Goal: Task Accomplishment & Management: Manage account settings

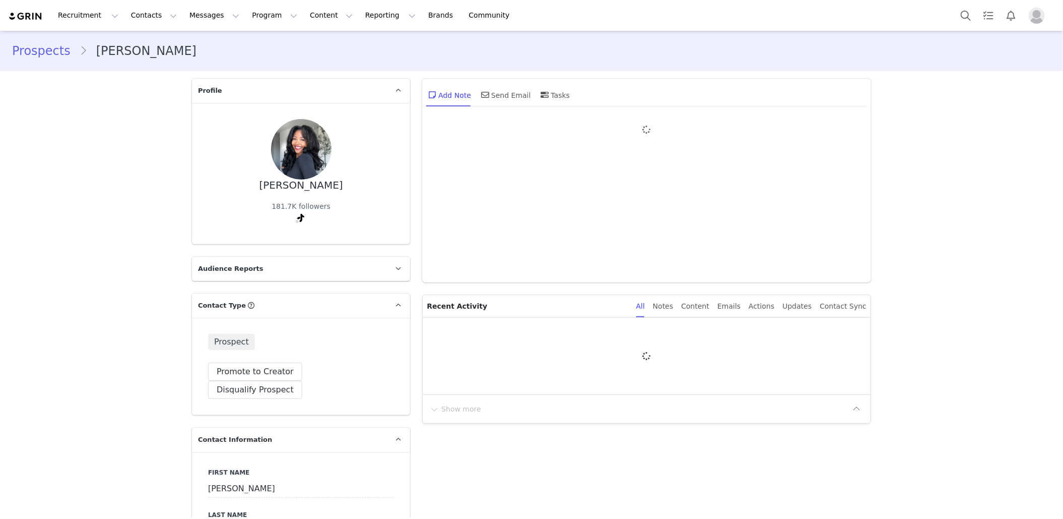
type input "+1 ([GEOGRAPHIC_DATA])"
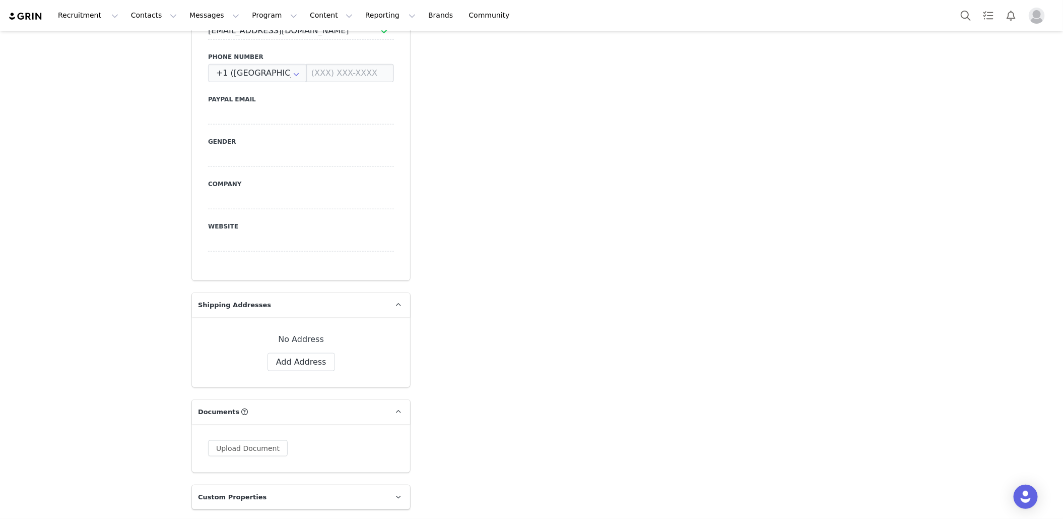
scroll to position [865, 0]
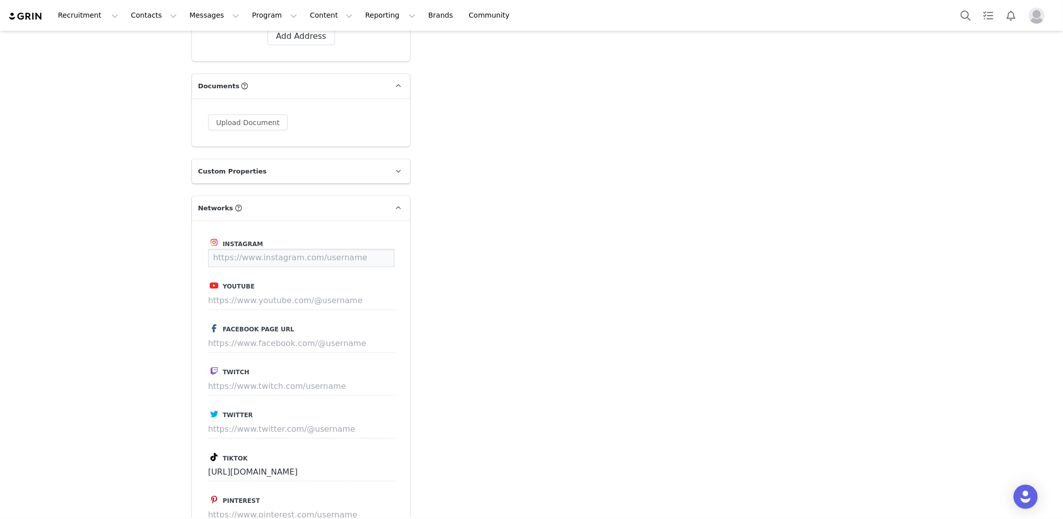
click at [285, 249] on input at bounding box center [301, 258] width 186 height 18
paste input "[URL][DOMAIN_NAME]"
type input "[URL][DOMAIN_NAME]"
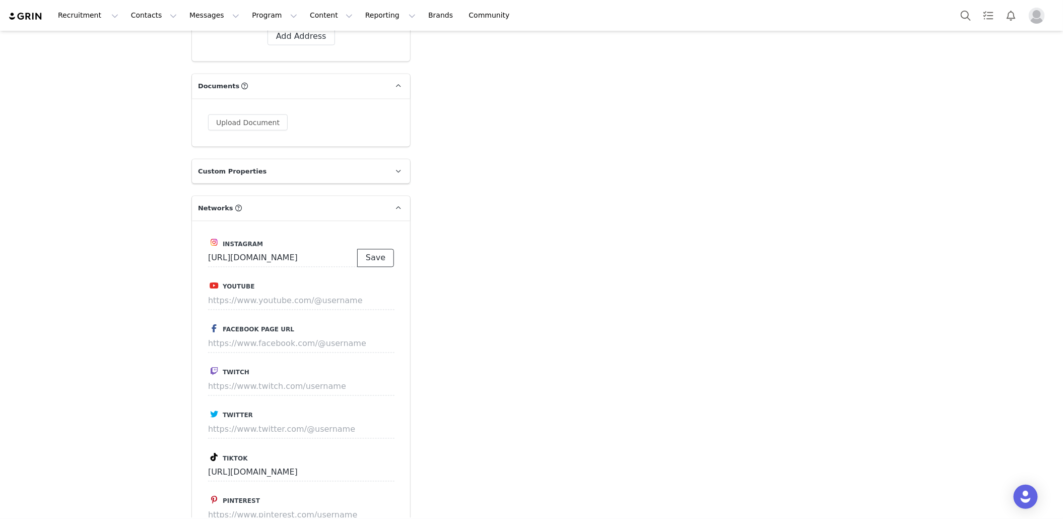
click at [387, 249] on button "Save" at bounding box center [375, 258] width 37 height 18
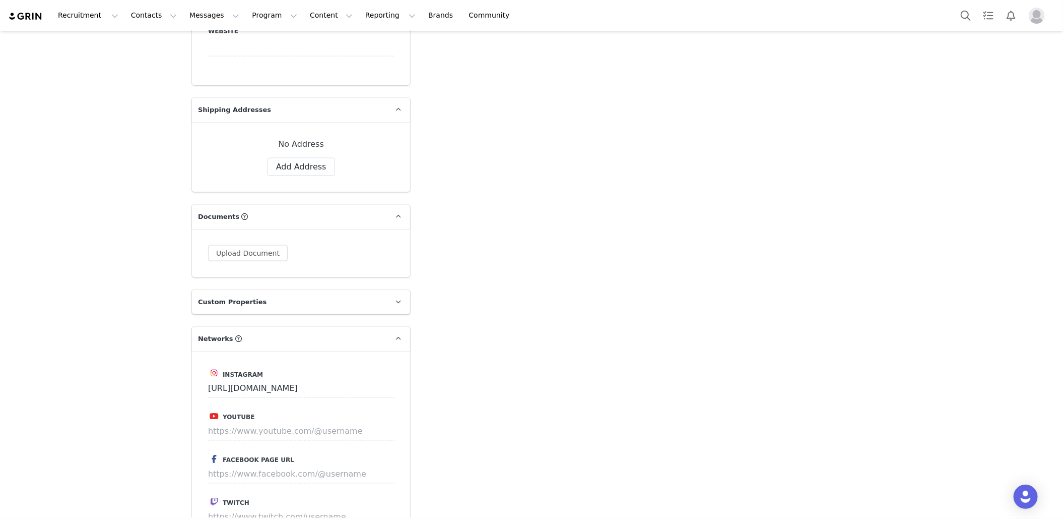
scroll to position [655, 0]
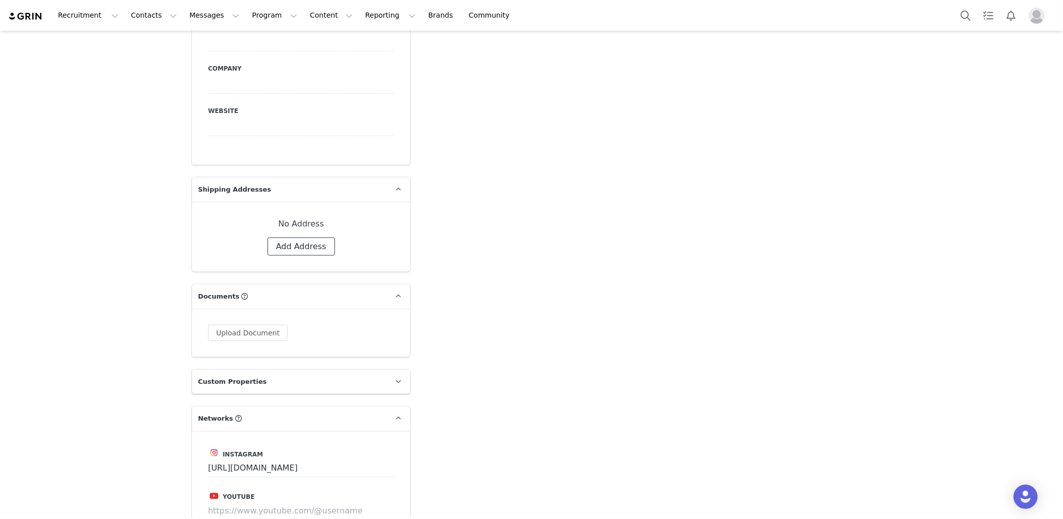
click at [314, 237] on button "Add Address" at bounding box center [302, 246] width 68 height 18
select select
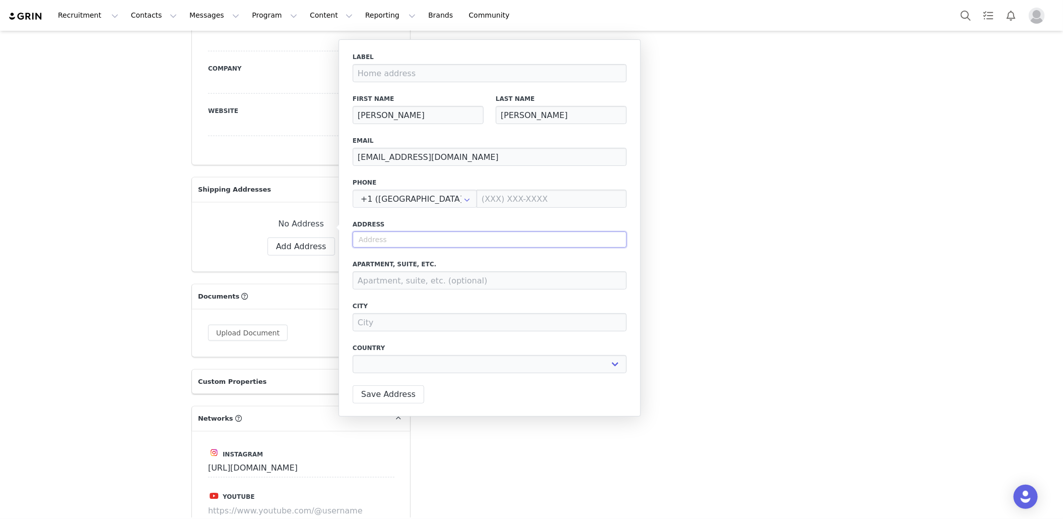
paste input "[STREET_ADDRESS]"
type input "[STREET_ADDRESS]"
select select
click at [384, 238] on input "[STREET_ADDRESS]" at bounding box center [490, 239] width 274 height 16
type input "[STREET_ADDRESS]"
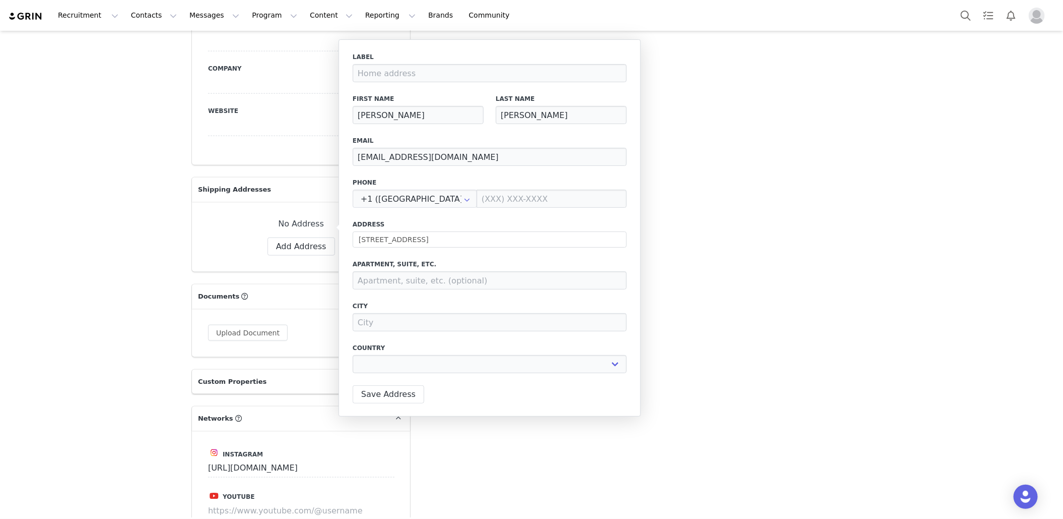
select select "[object Object]"
click at [397, 330] on input at bounding box center [490, 322] width 274 height 18
type input "Cypress"
click at [386, 387] on button "Save Address" at bounding box center [389, 394] width 72 height 18
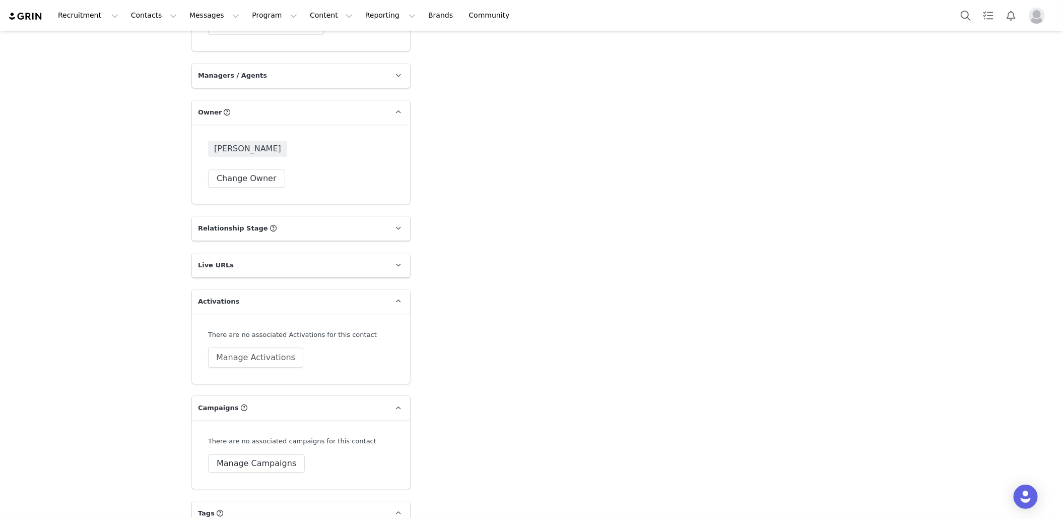
scroll to position [1577, 0]
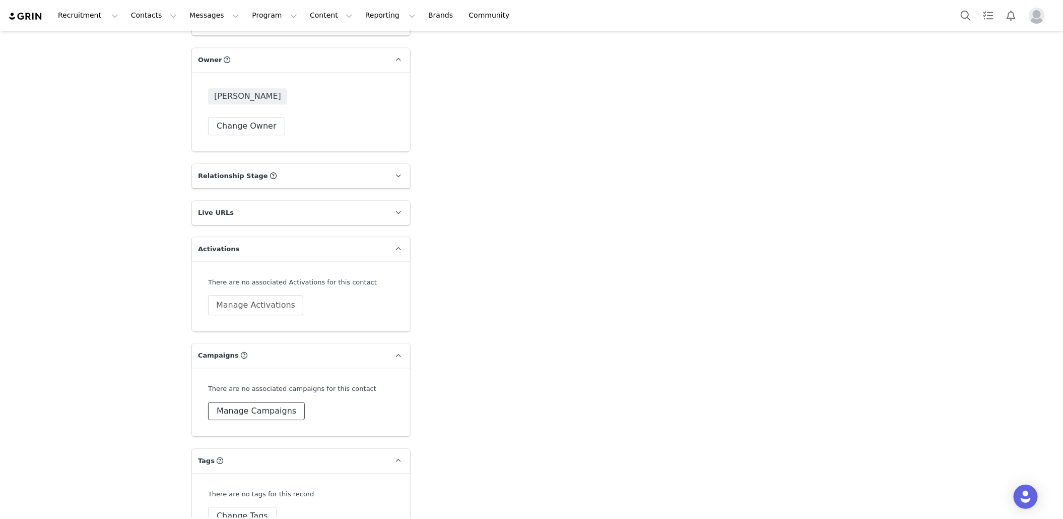
click at [264, 402] on button "Manage Campaigns" at bounding box center [256, 411] width 97 height 18
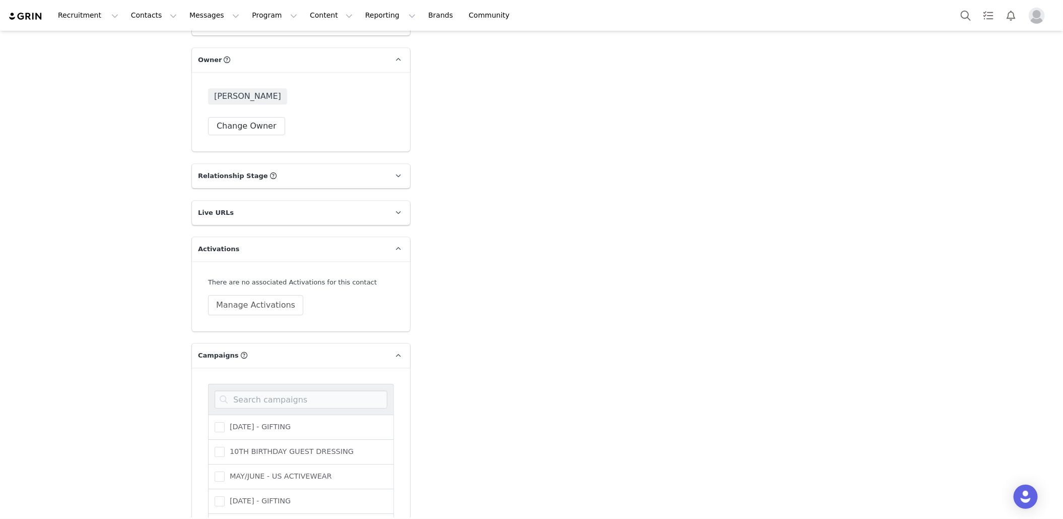
click at [273, 390] on input at bounding box center [301, 399] width 173 height 18
type input "sept"
click at [287, 450] on span "[DATE] ([GEOGRAPHIC_DATA]) - GIFTING" at bounding box center [300, 455] width 150 height 10
click at [225, 450] on input "[DATE] ([GEOGRAPHIC_DATA]) - GIFTING" at bounding box center [225, 450] width 0 height 0
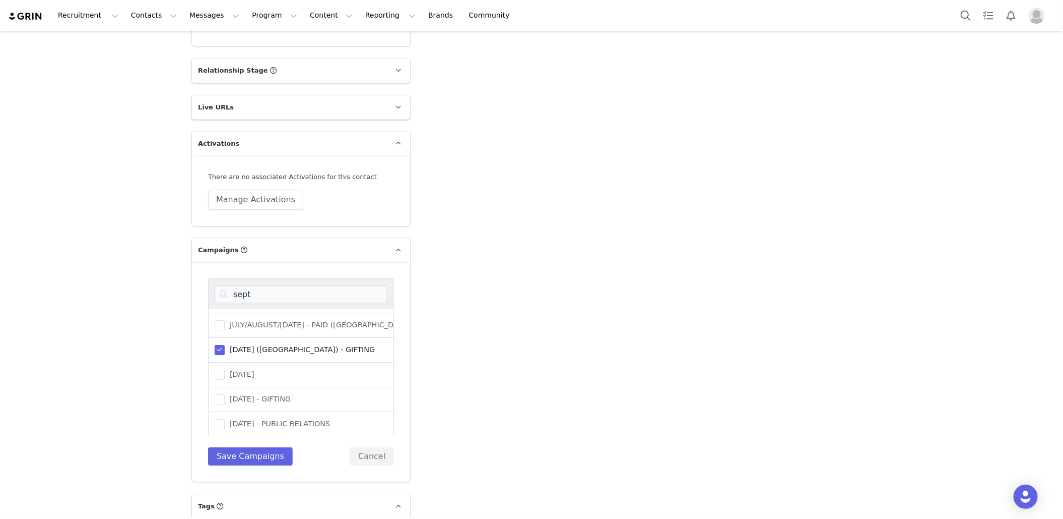
scroll to position [1709, 0]
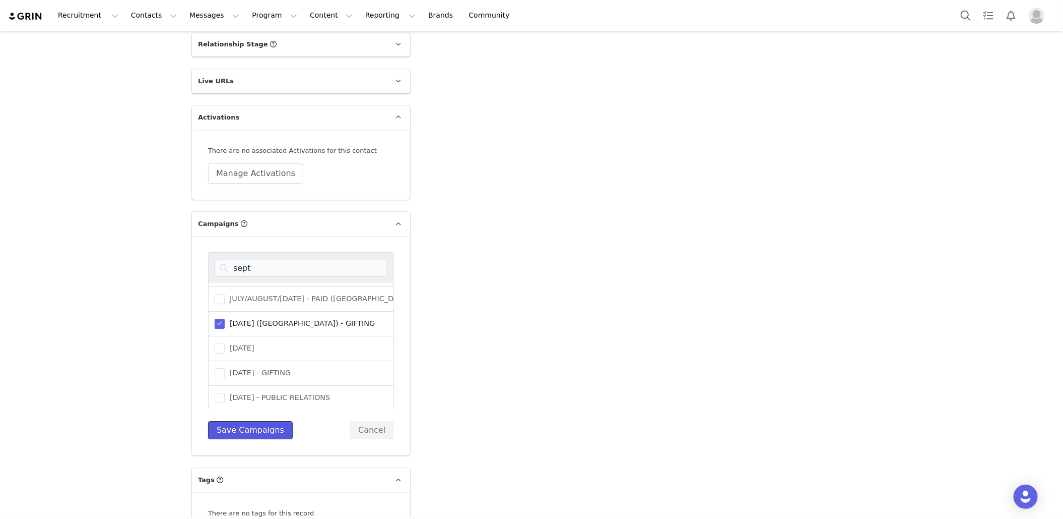
click at [256, 421] on button "Save Campaigns" at bounding box center [250, 430] width 85 height 18
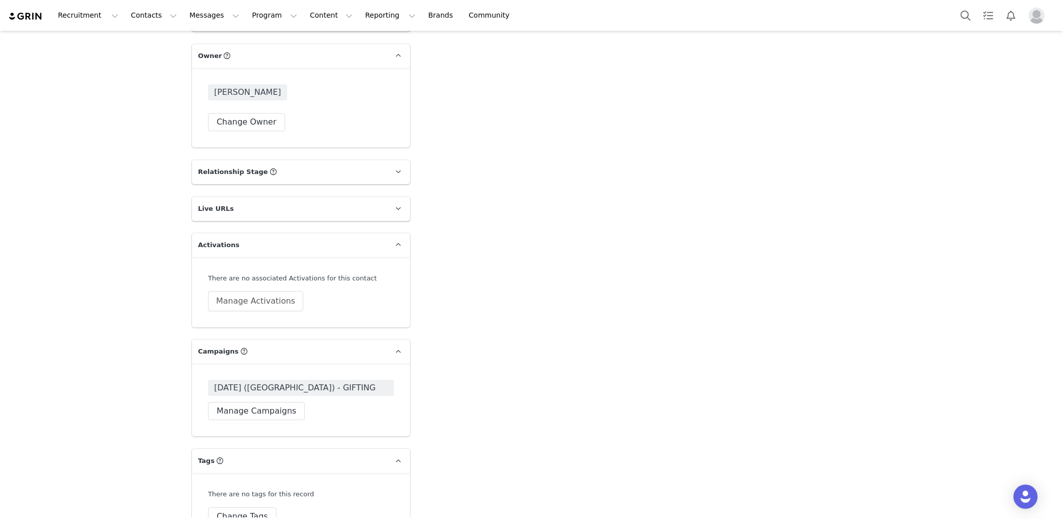
scroll to position [1582, 0]
click at [352, 379] on span "[DATE] ([GEOGRAPHIC_DATA]) - GIFTING" at bounding box center [301, 387] width 186 height 16
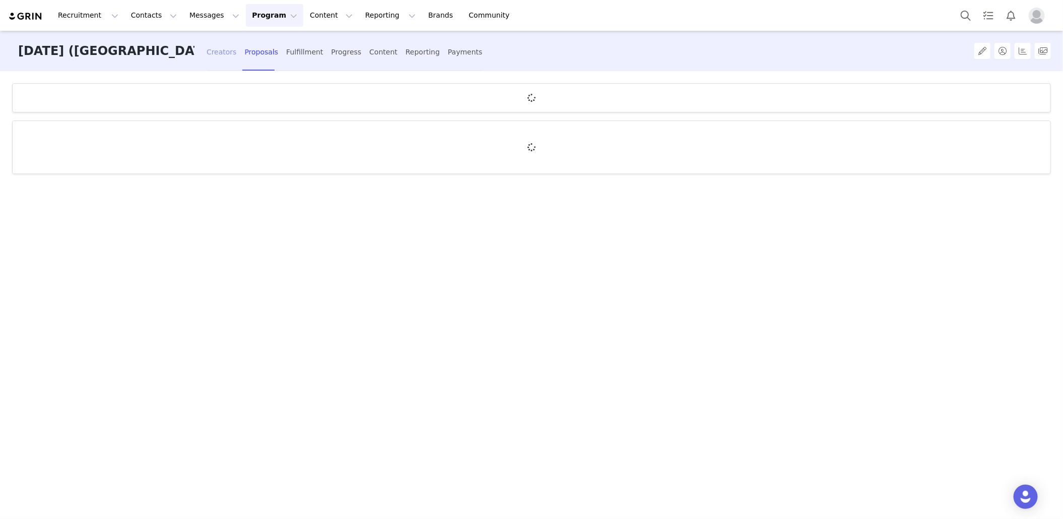
click at [207, 58] on div "Creators" at bounding box center [222, 52] width 30 height 27
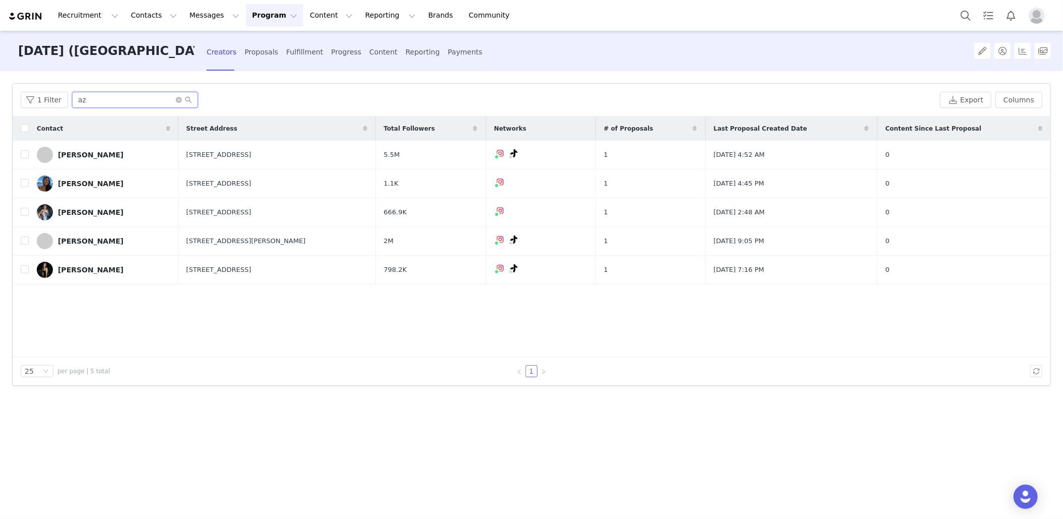
click at [124, 99] on input "az" at bounding box center [135, 100] width 126 height 16
click at [124, 100] on input "az" at bounding box center [135, 100] width 126 height 16
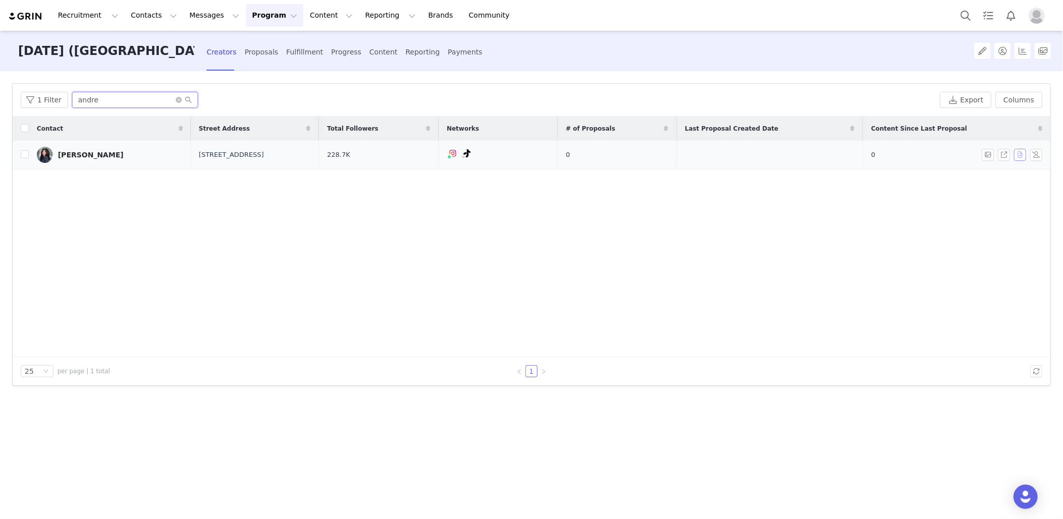
type input "andre"
click at [1019, 149] on button "button" at bounding box center [1021, 155] width 12 height 12
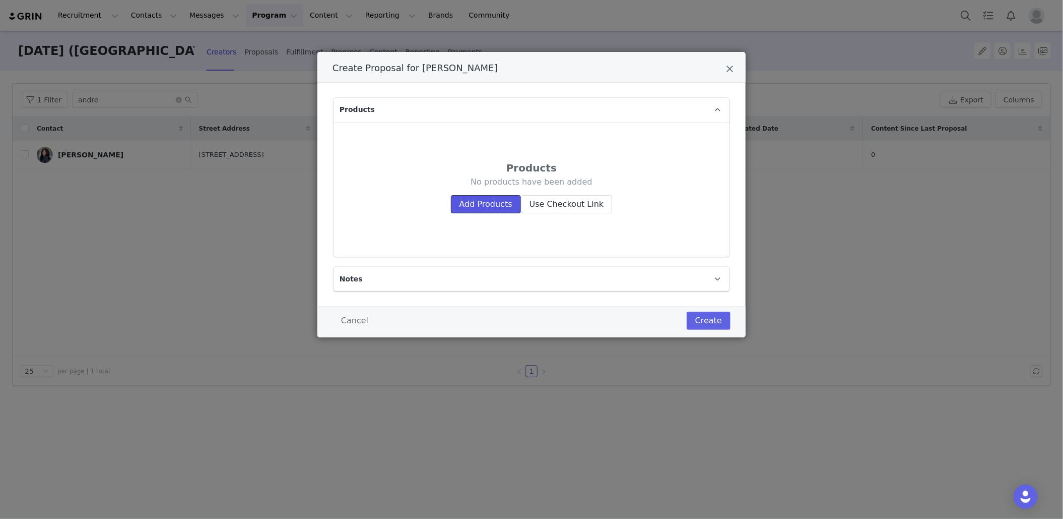
click at [498, 205] on button "Add Products" at bounding box center [486, 204] width 70 height 18
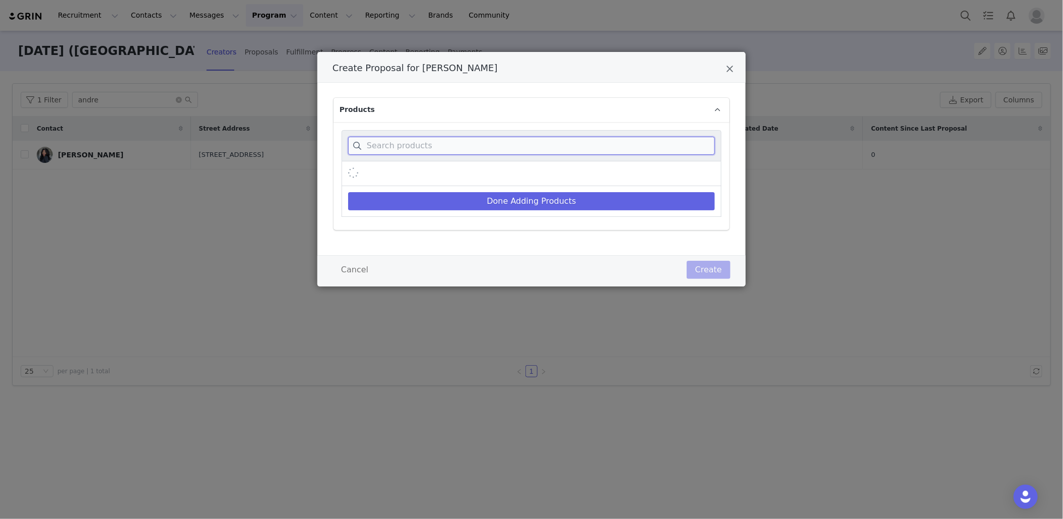
click at [511, 147] on input "Create Proposal for Andrea Echols" at bounding box center [531, 146] width 367 height 18
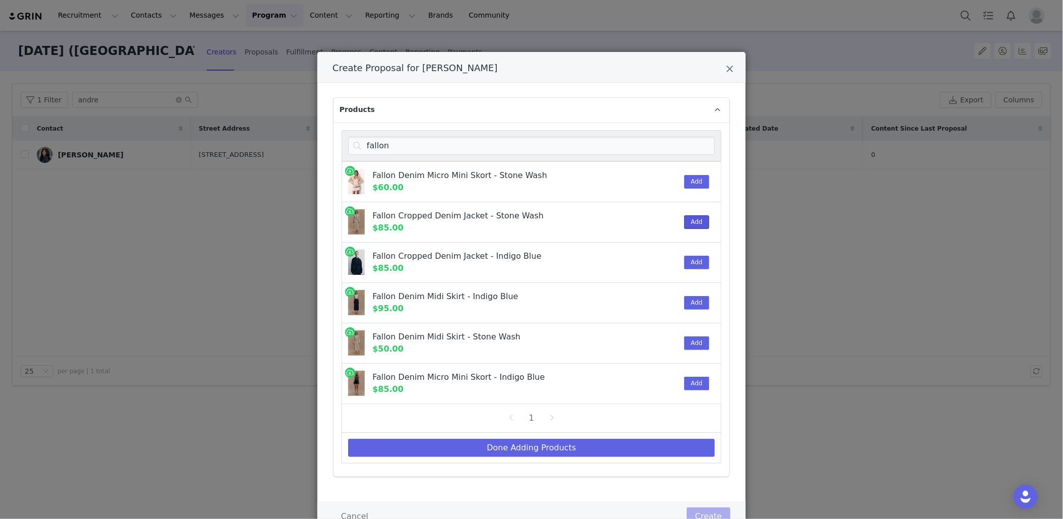
click at [692, 225] on button "Add" at bounding box center [696, 222] width 25 height 14
click at [521, 141] on input "fallon" at bounding box center [531, 146] width 367 height 18
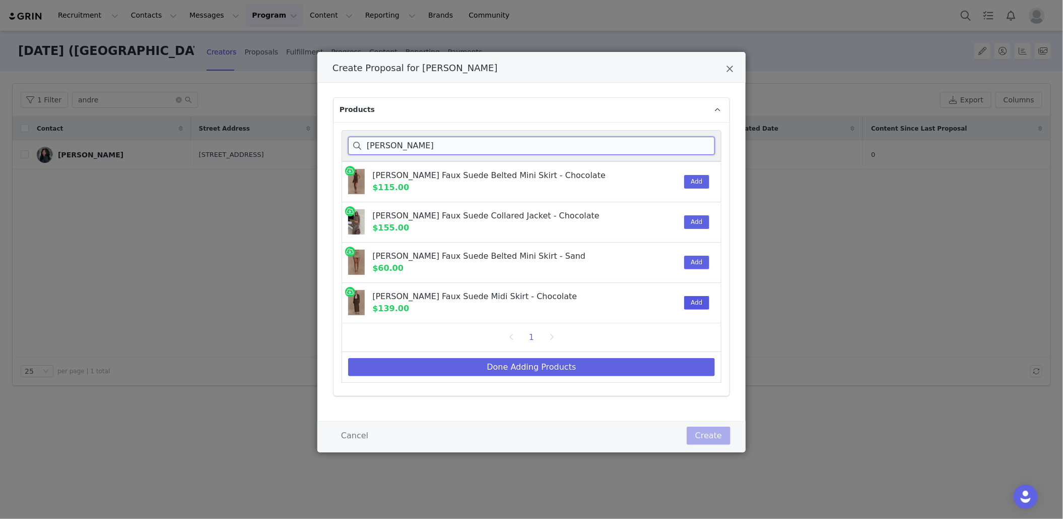
type input "[PERSON_NAME]"
click at [697, 300] on button "Add" at bounding box center [696, 303] width 25 height 14
click at [663, 359] on button "Done Adding Products" at bounding box center [531, 367] width 367 height 18
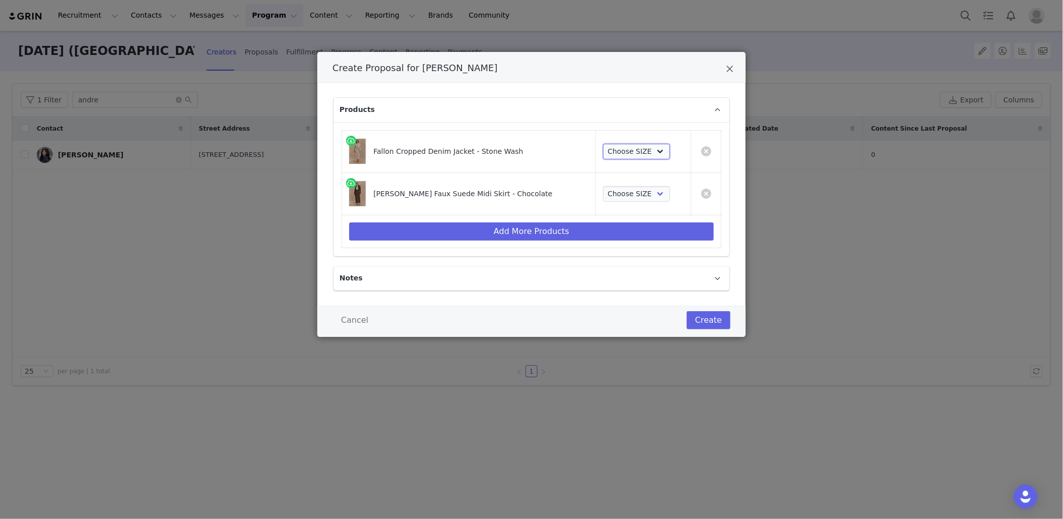
click at [632, 153] on select "Choose SIZE XXS XS S M L XL XXL 3XL" at bounding box center [636, 152] width 67 height 16
select select "27669954"
click at [603, 144] on select "Choose SIZE XXS XS S M L XL XXL 3XL" at bounding box center [636, 152] width 67 height 16
click at [630, 190] on select "Choose SIZE XXS XS S M L XL XXL 3XL" at bounding box center [636, 194] width 67 height 16
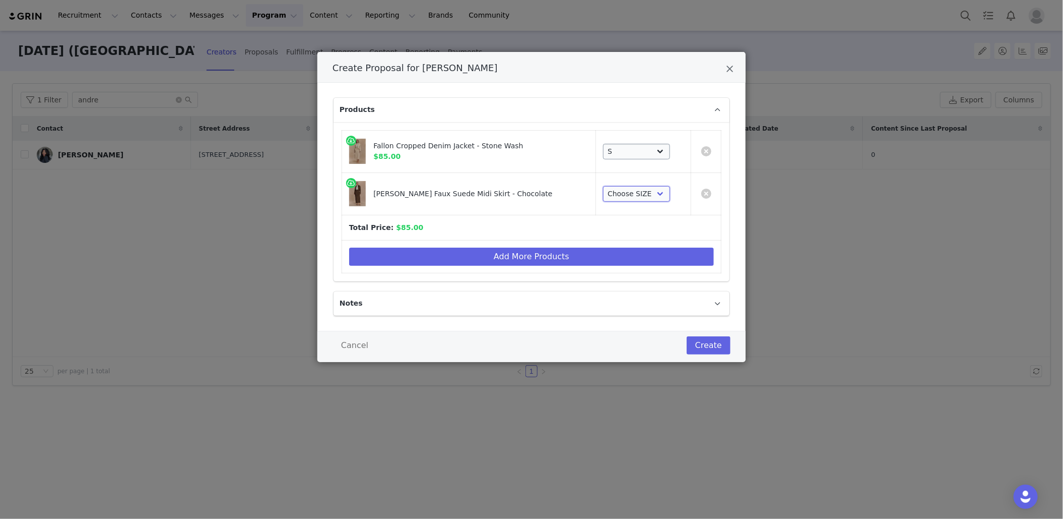
select select "27583613"
click at [603, 186] on select "Choose SIZE XXS XS S M L XL XXL 3XL" at bounding box center [636, 194] width 67 height 16
click at [705, 342] on button "Create" at bounding box center [709, 345] width 44 height 18
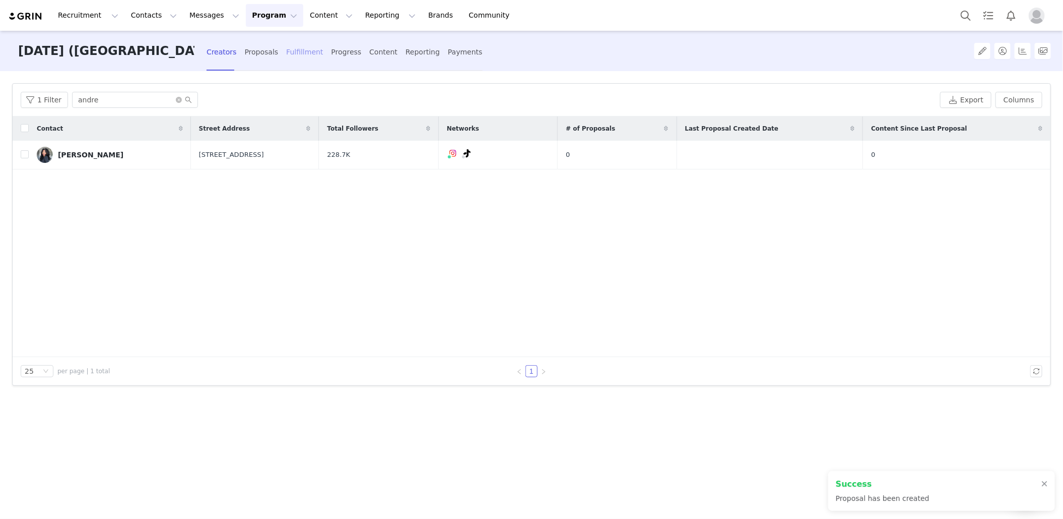
click at [304, 59] on div "Fulfillment" at bounding box center [304, 52] width 37 height 27
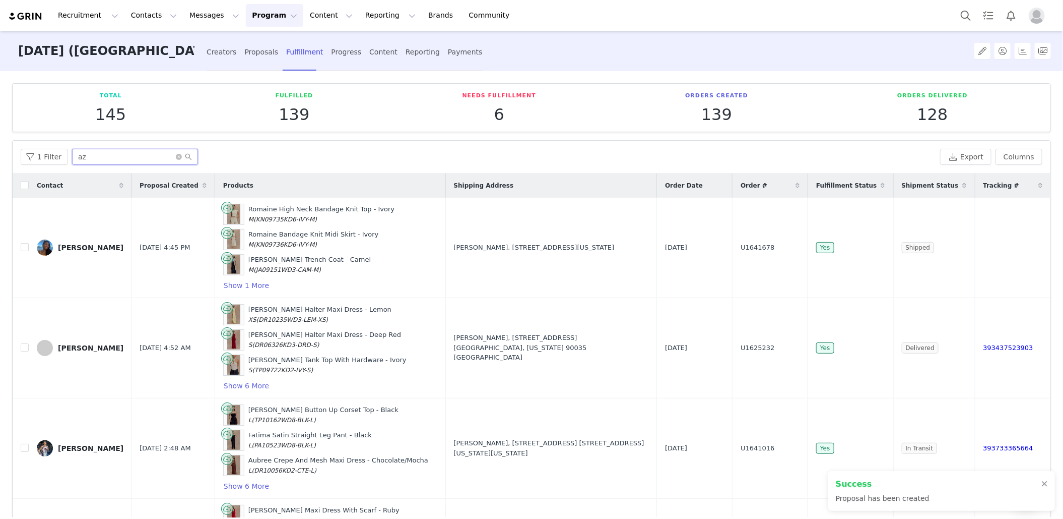
click at [78, 155] on input "az" at bounding box center [135, 157] width 126 height 16
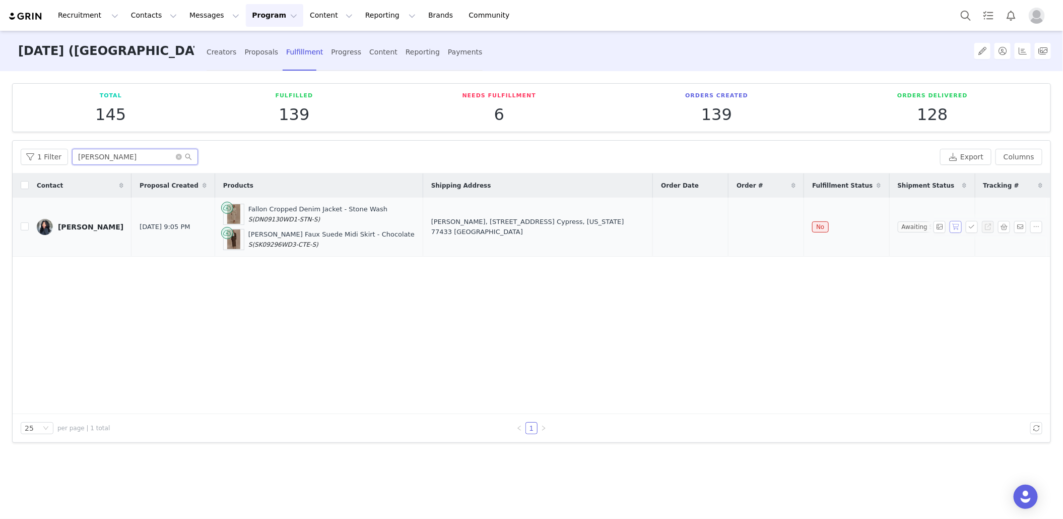
type input "[PERSON_NAME]"
click at [952, 223] on button "button" at bounding box center [956, 227] width 12 height 12
click at [976, 226] on button "button" at bounding box center [972, 227] width 12 height 12
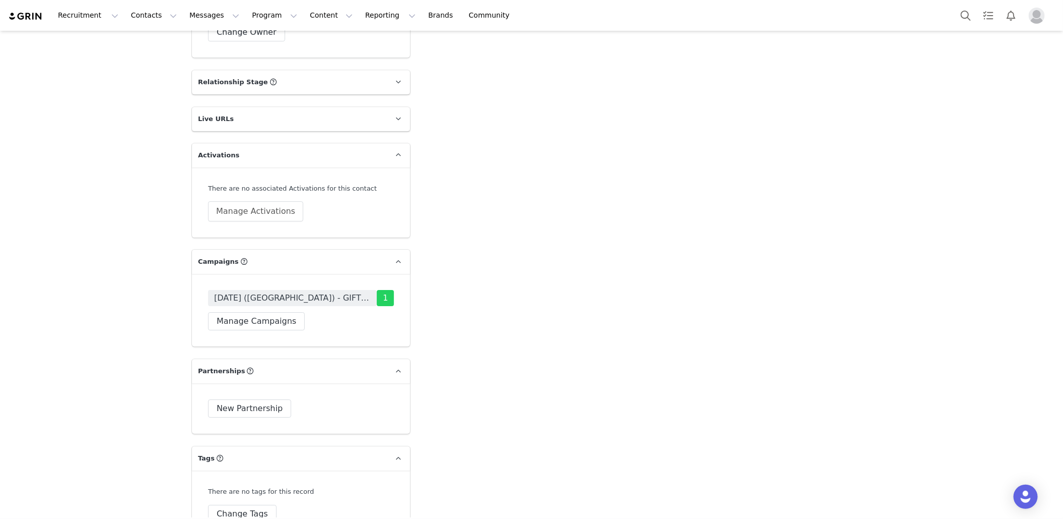
scroll to position [1533, 0]
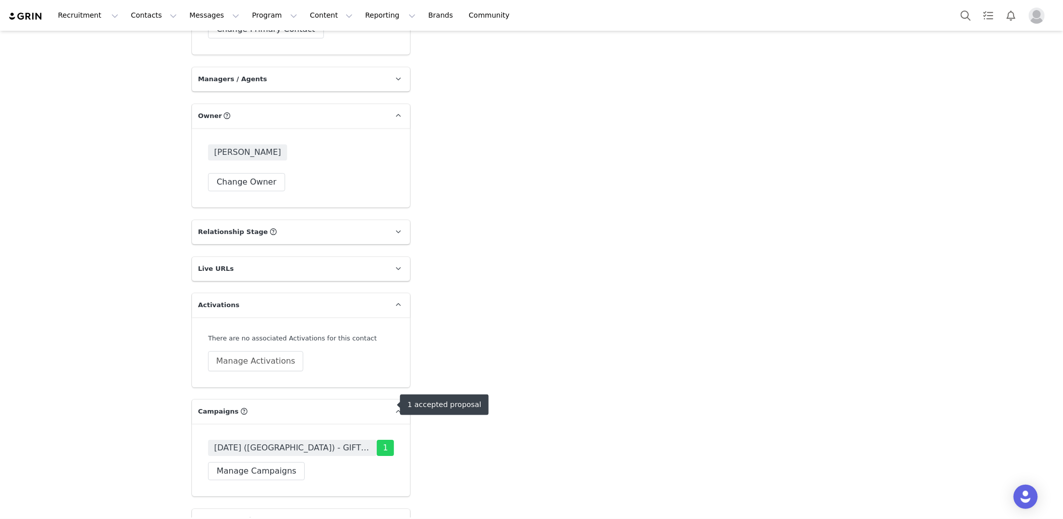
click at [325, 439] on span "[DATE] ([GEOGRAPHIC_DATA]) - GIFTING" at bounding box center [292, 447] width 169 height 16
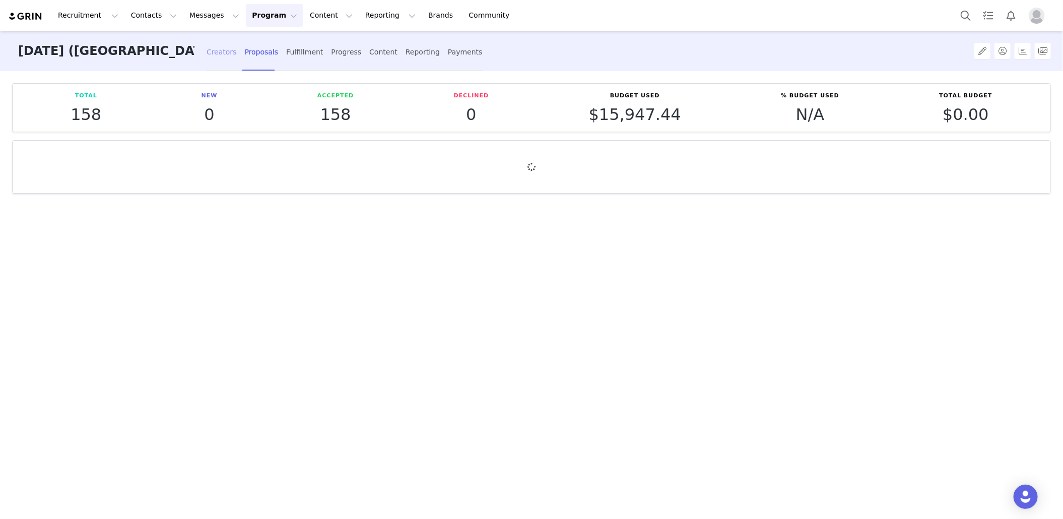
click at [217, 58] on div "Creators" at bounding box center [222, 52] width 30 height 27
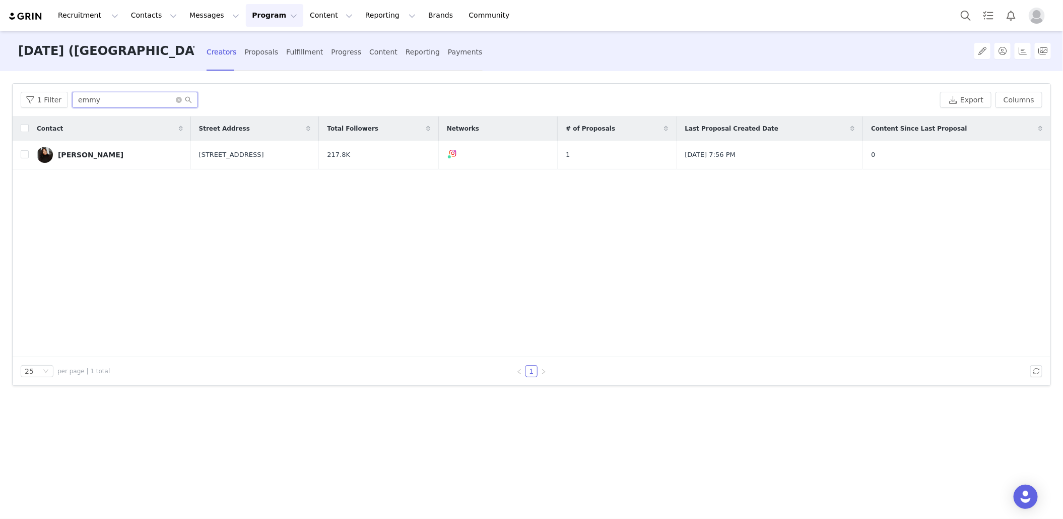
click at [140, 104] on input "emmy" at bounding box center [135, 100] width 126 height 16
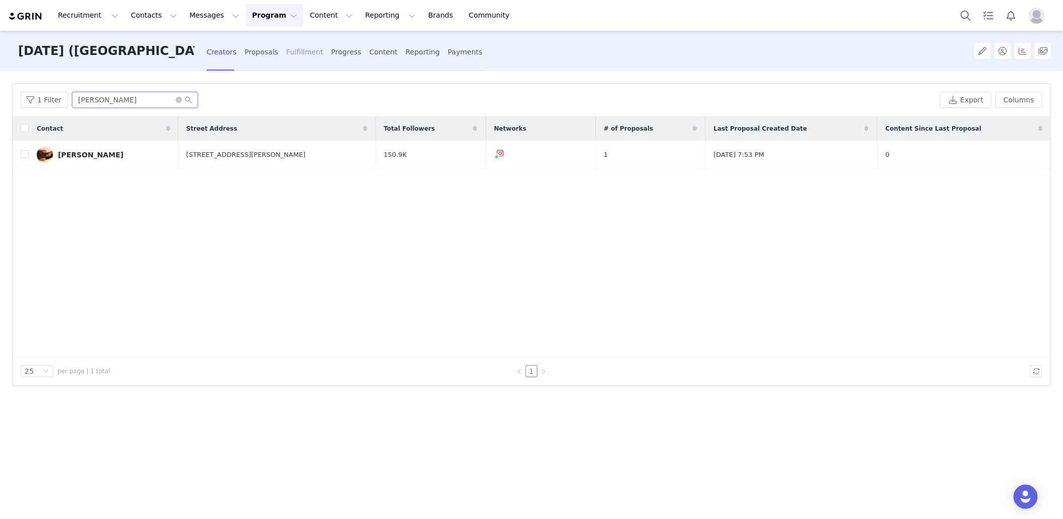
type input "jacki"
click at [286, 49] on div "Fulfillment" at bounding box center [304, 52] width 37 height 27
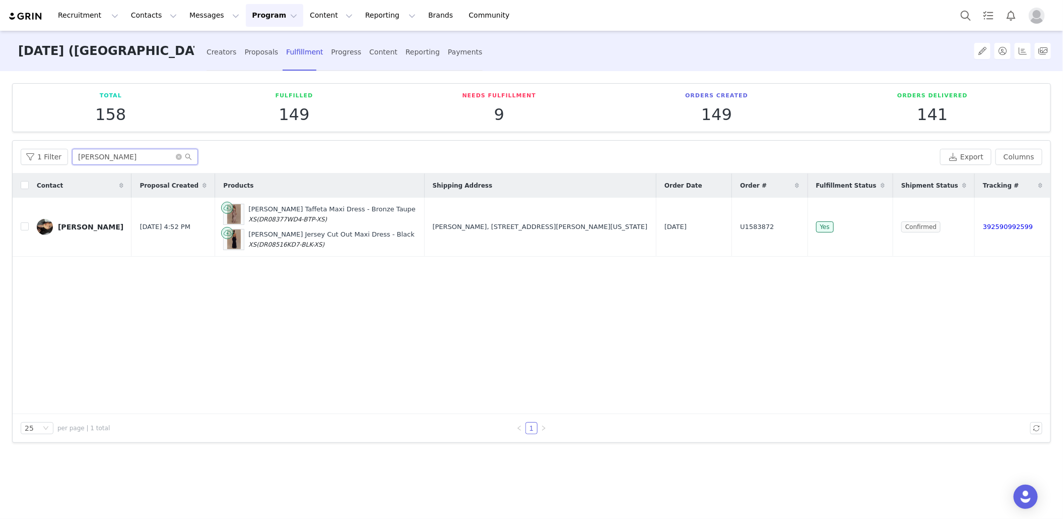
click at [121, 157] on input "jacinda" at bounding box center [135, 157] width 126 height 16
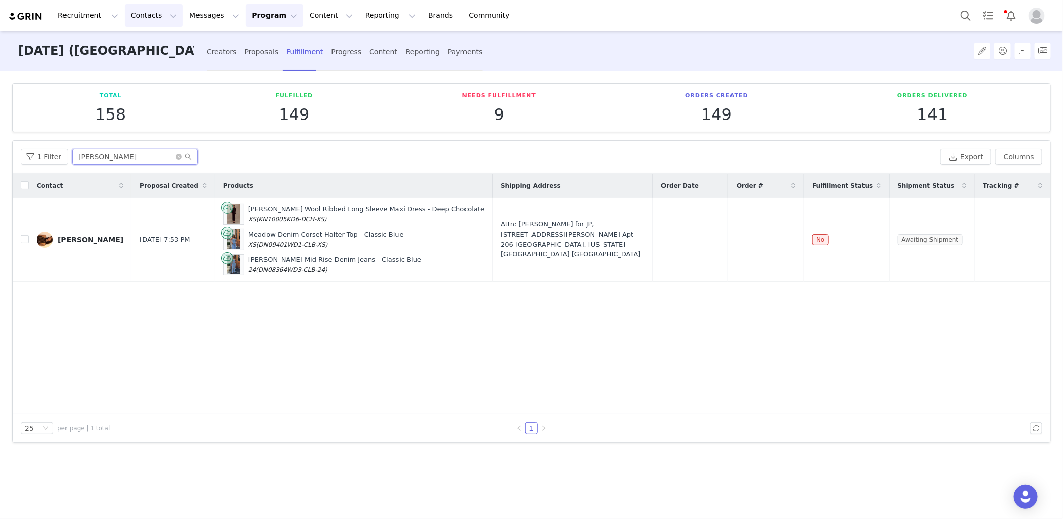
type input "jacki"
click at [957, 237] on button "button" at bounding box center [956, 239] width 12 height 12
click at [972, 242] on button "button" at bounding box center [972, 239] width 12 height 12
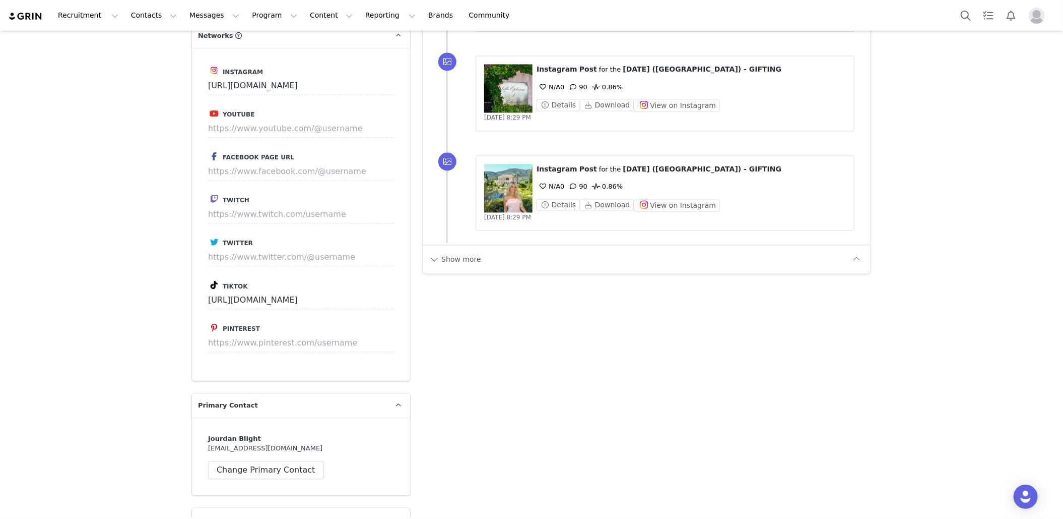
scroll to position [923, 0]
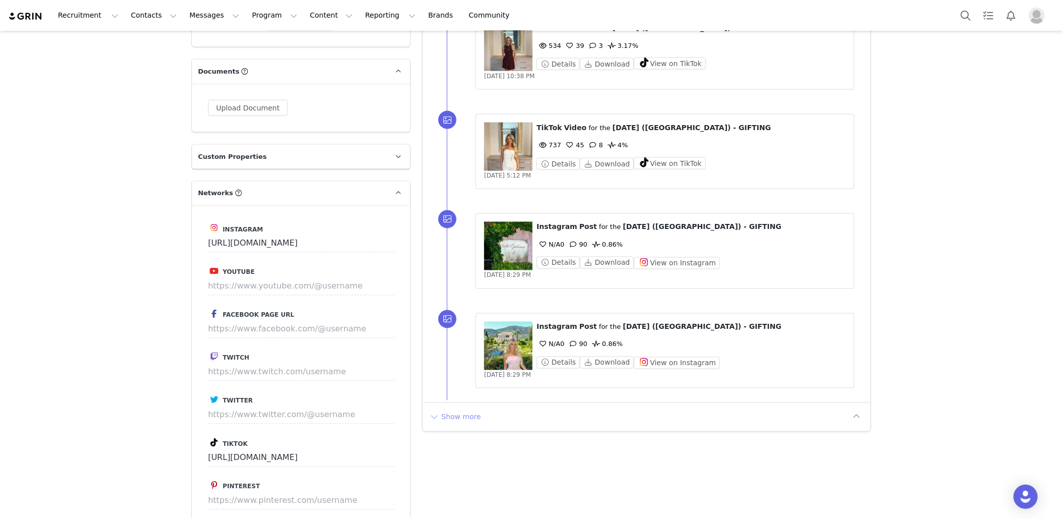
click at [459, 417] on button "Show more" at bounding box center [455, 417] width 53 height 16
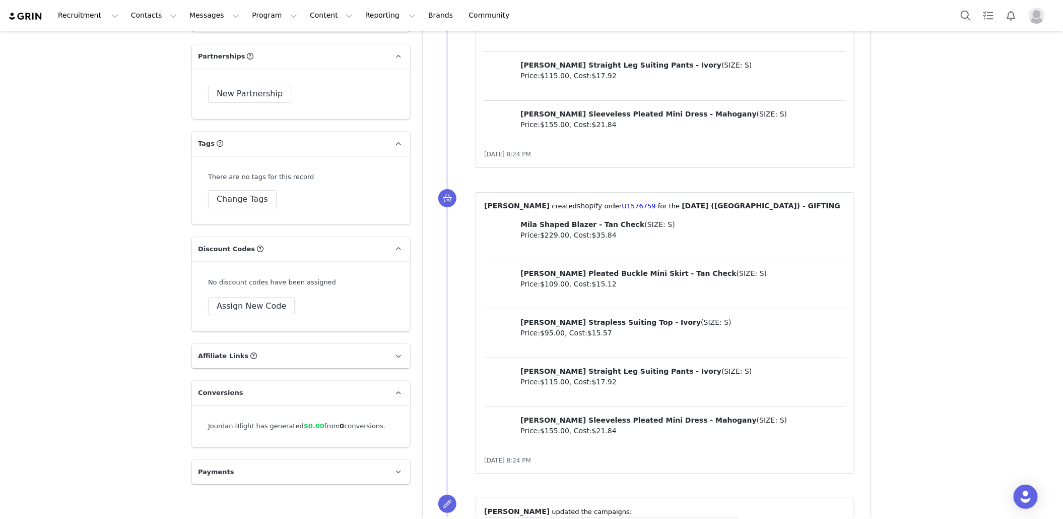
scroll to position [1686, 0]
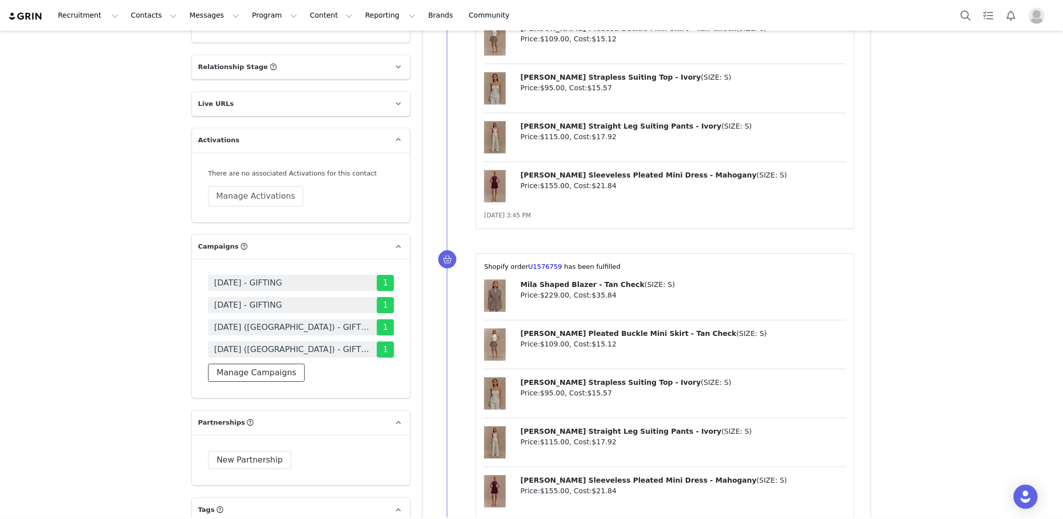
click at [276, 363] on button "Manage Campaigns" at bounding box center [256, 372] width 97 height 18
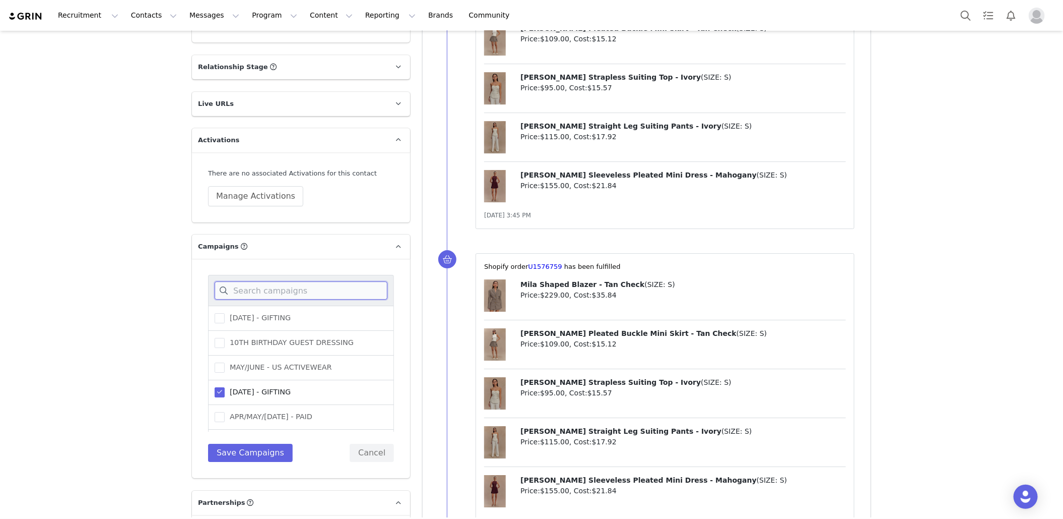
click at [316, 281] on input at bounding box center [301, 290] width 173 height 18
type input "sept"
click at [326, 342] on span "[DATE] ([GEOGRAPHIC_DATA]) - GIFTING" at bounding box center [300, 347] width 150 height 10
click at [225, 342] on input "[DATE] ([GEOGRAPHIC_DATA]) - GIFTING" at bounding box center [225, 342] width 0 height 0
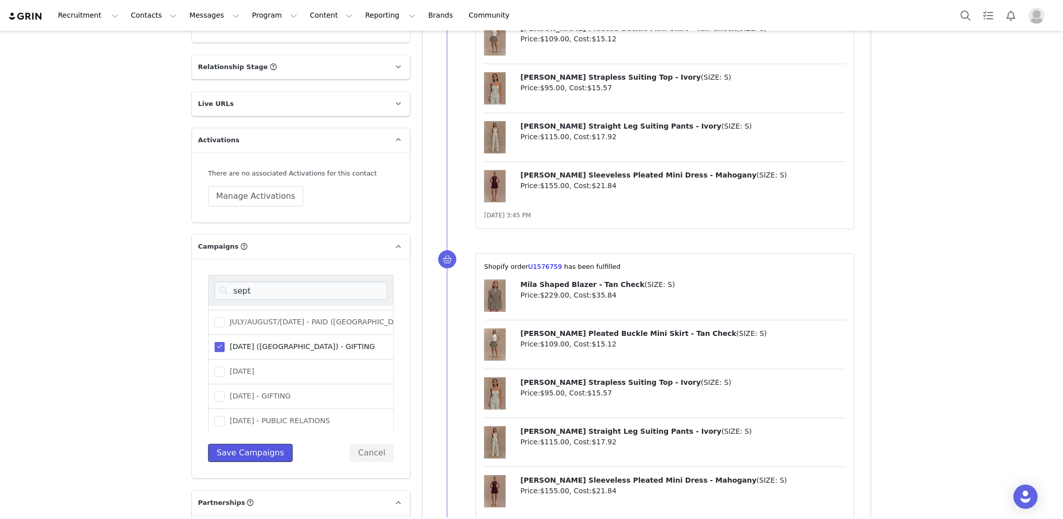
click at [272, 444] on button "Save Campaigns" at bounding box center [250, 453] width 85 height 18
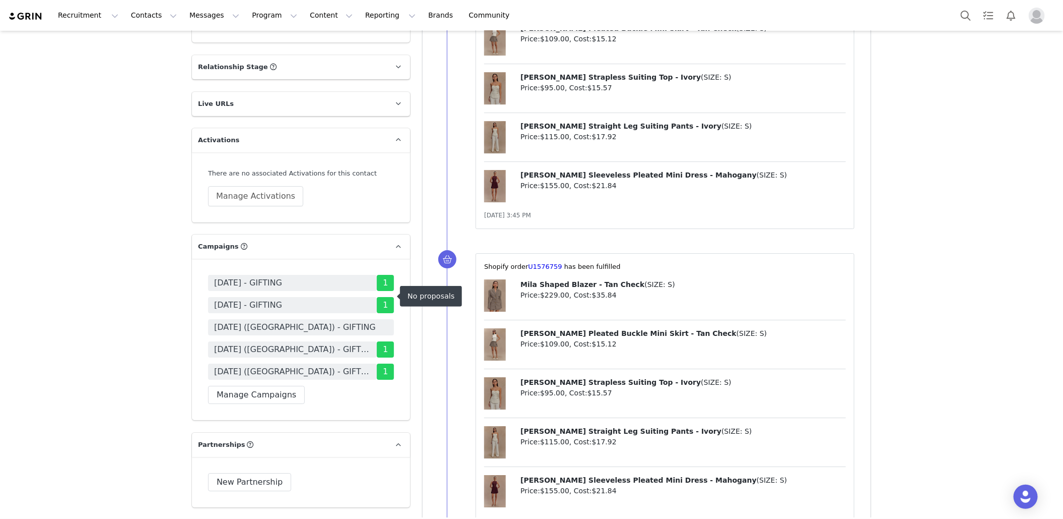
click at [360, 319] on span "[DATE] ([GEOGRAPHIC_DATA]) - GIFTING" at bounding box center [301, 327] width 186 height 16
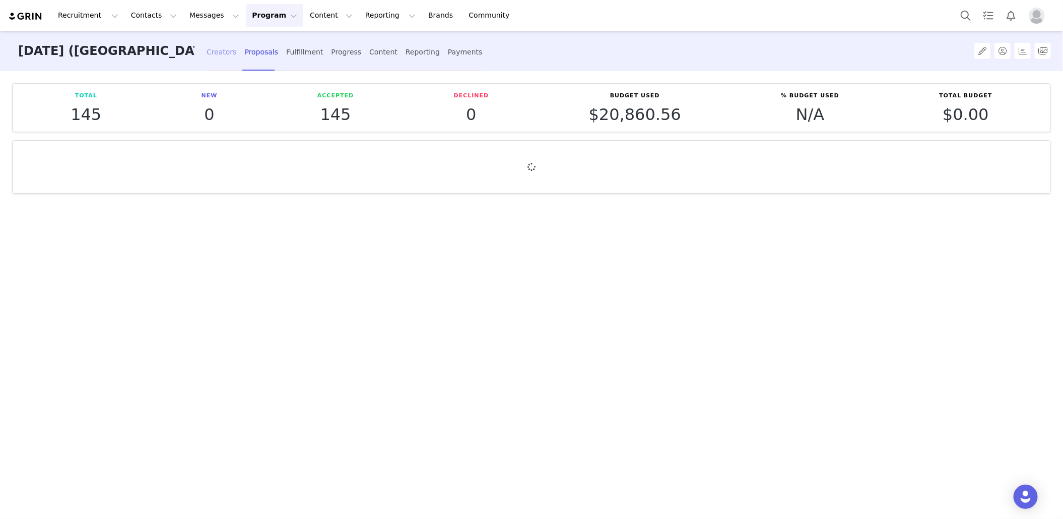
click at [221, 52] on div "Creators" at bounding box center [222, 52] width 30 height 27
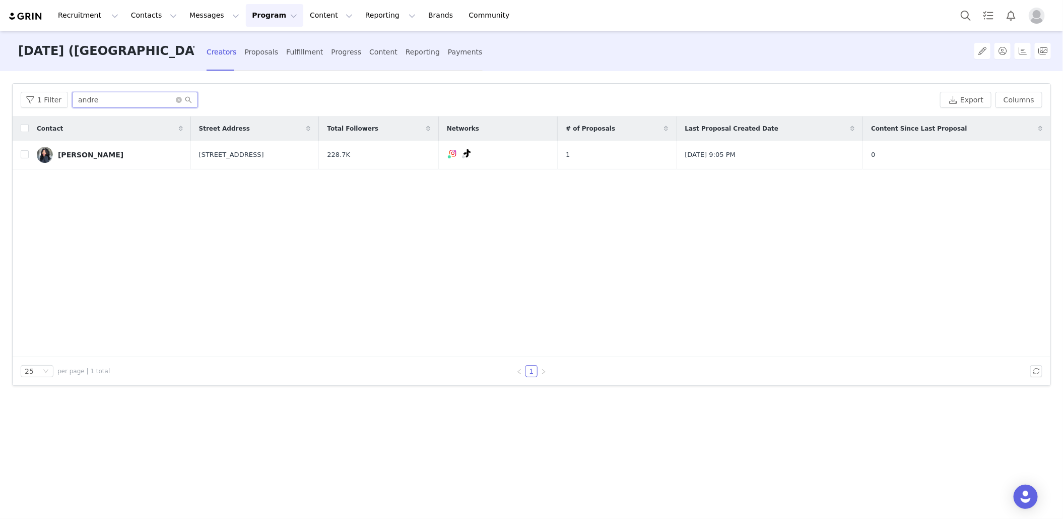
click at [142, 102] on input "andre" at bounding box center [135, 100] width 126 height 16
type input "jourdan b"
click at [1022, 158] on button "button" at bounding box center [1021, 155] width 12 height 12
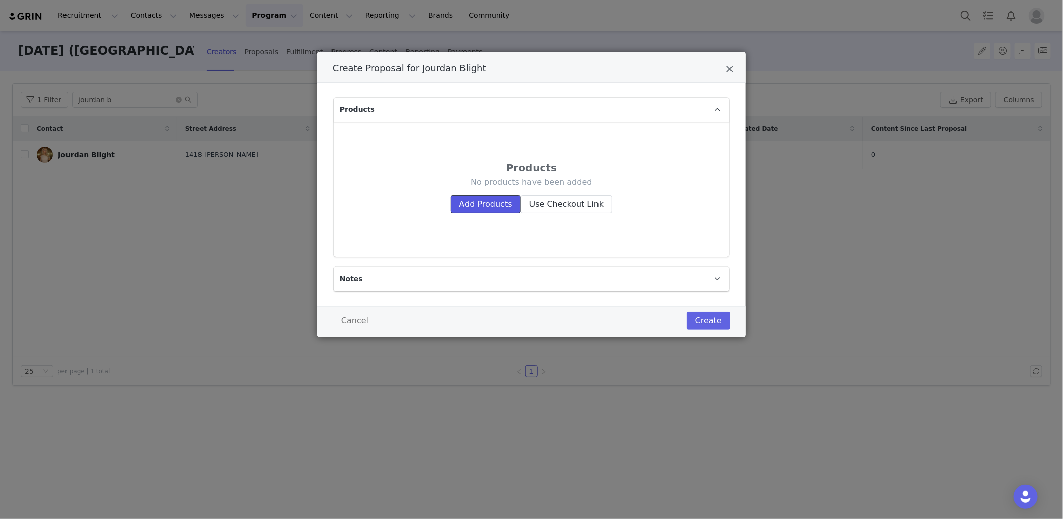
click at [495, 206] on button "Add Products" at bounding box center [486, 204] width 70 height 18
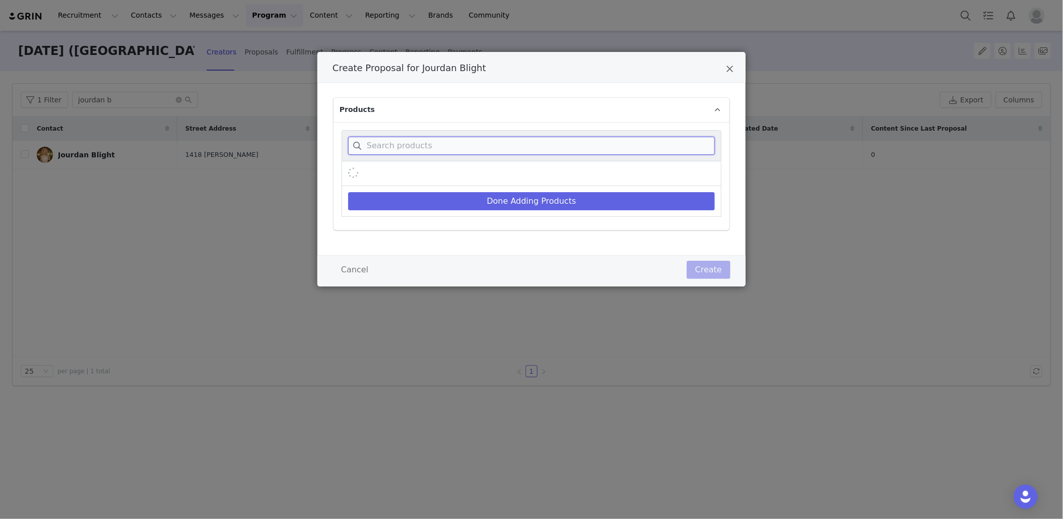
click at [532, 141] on input "Create Proposal for Jourdan Blight" at bounding box center [531, 146] width 367 height 18
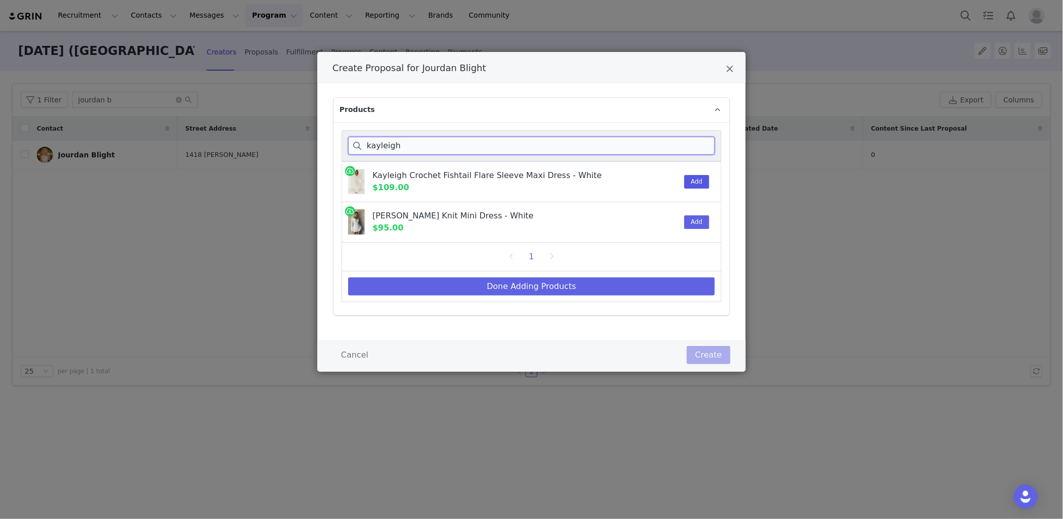
type input "kayleigh"
click at [691, 179] on button "Add" at bounding box center [696, 182] width 25 height 14
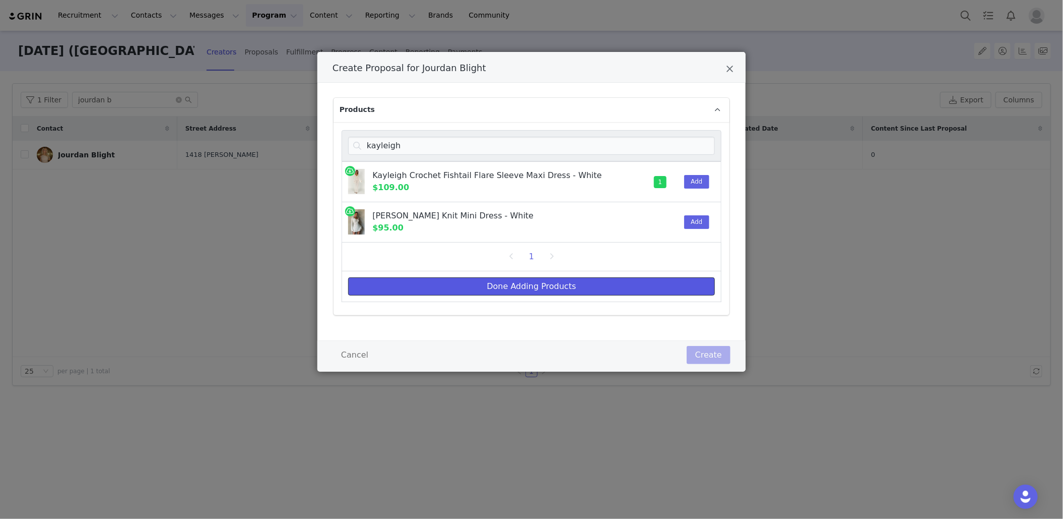
click at [619, 283] on button "Done Adding Products" at bounding box center [531, 286] width 367 height 18
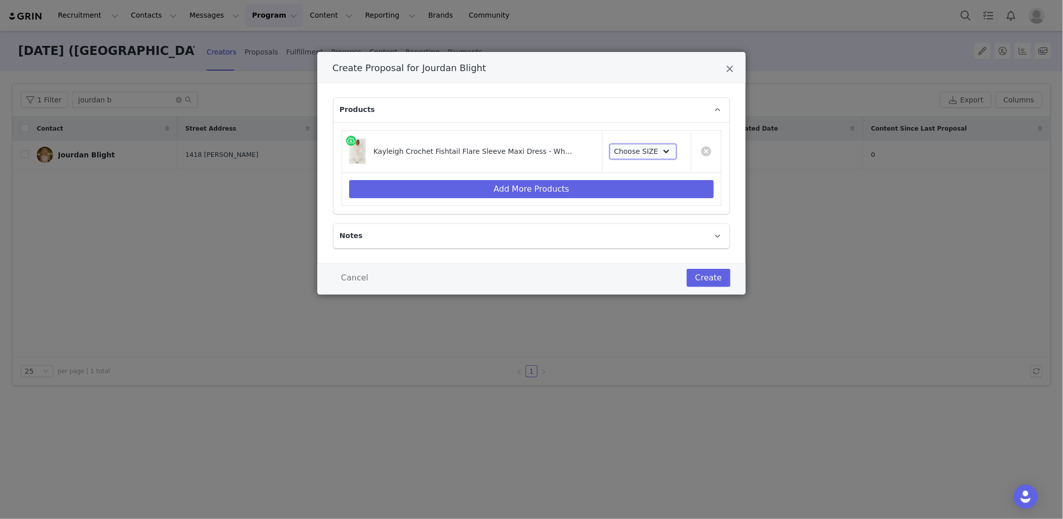
click at [649, 158] on select "Choose SIZE XXS XS S M L XL XXL 3XL" at bounding box center [643, 152] width 67 height 16
select select "27856100"
click at [610, 144] on select "Choose SIZE XXS XS S M L XL XXL 3XL" at bounding box center [643, 152] width 67 height 16
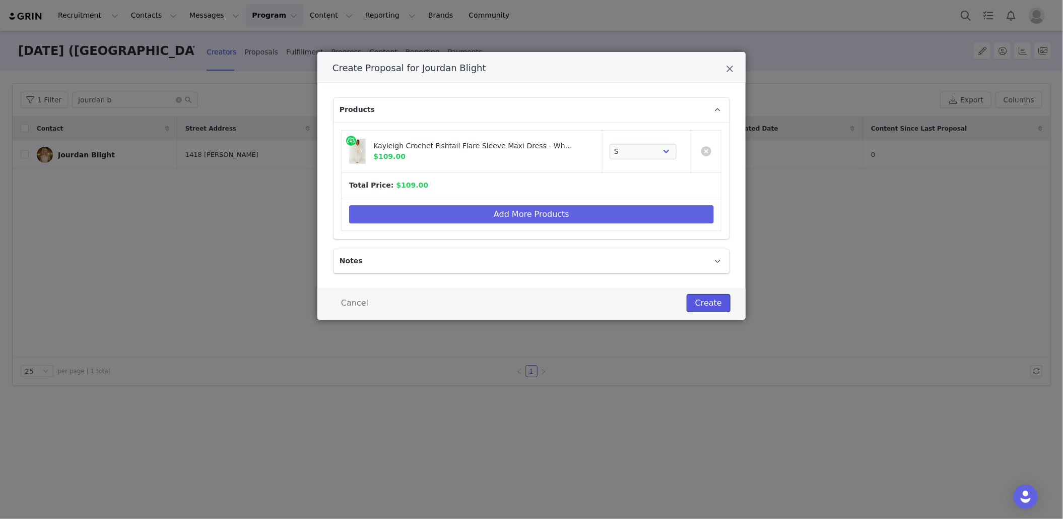
click at [721, 295] on button "Create" at bounding box center [709, 303] width 44 height 18
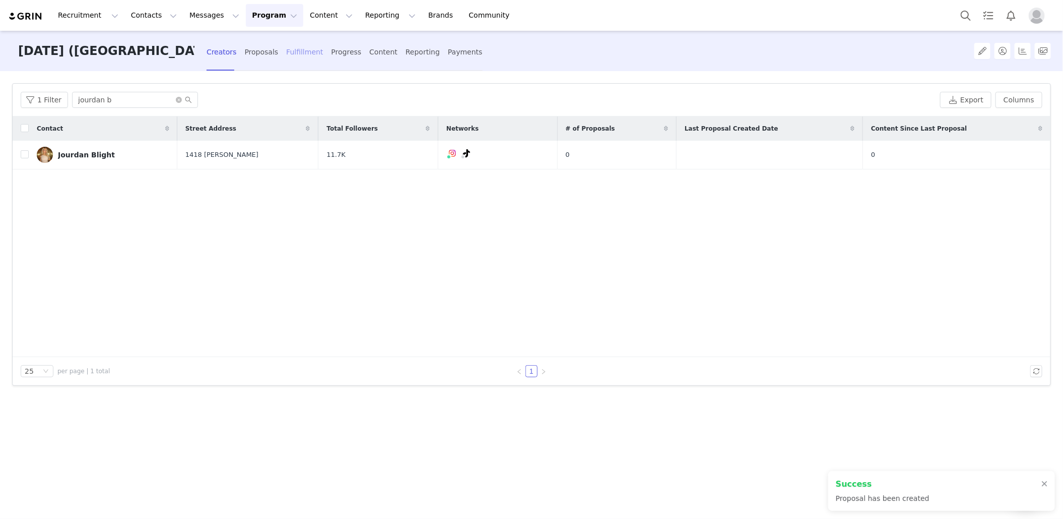
click at [300, 52] on div "Fulfillment" at bounding box center [304, 52] width 37 height 27
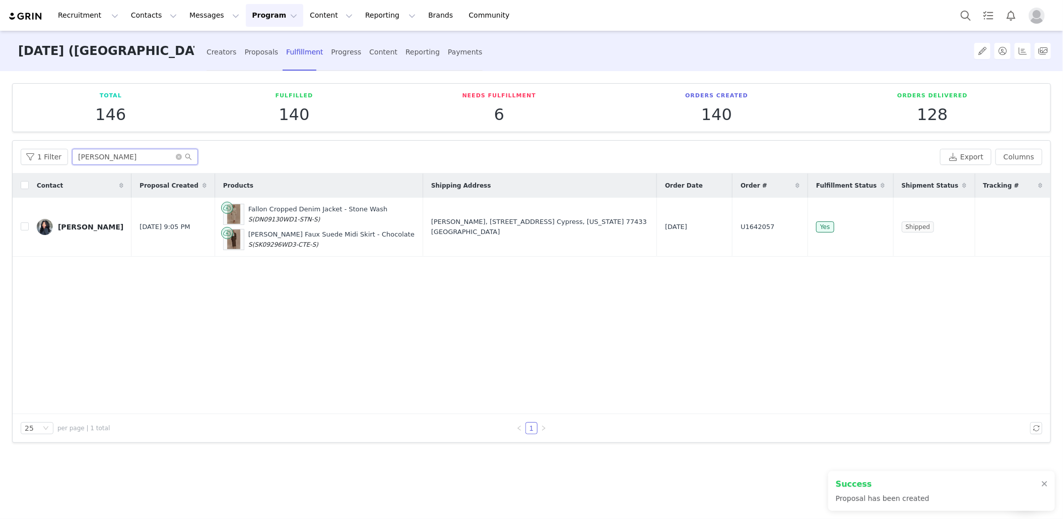
click at [121, 164] on input "[PERSON_NAME]" at bounding box center [135, 157] width 126 height 16
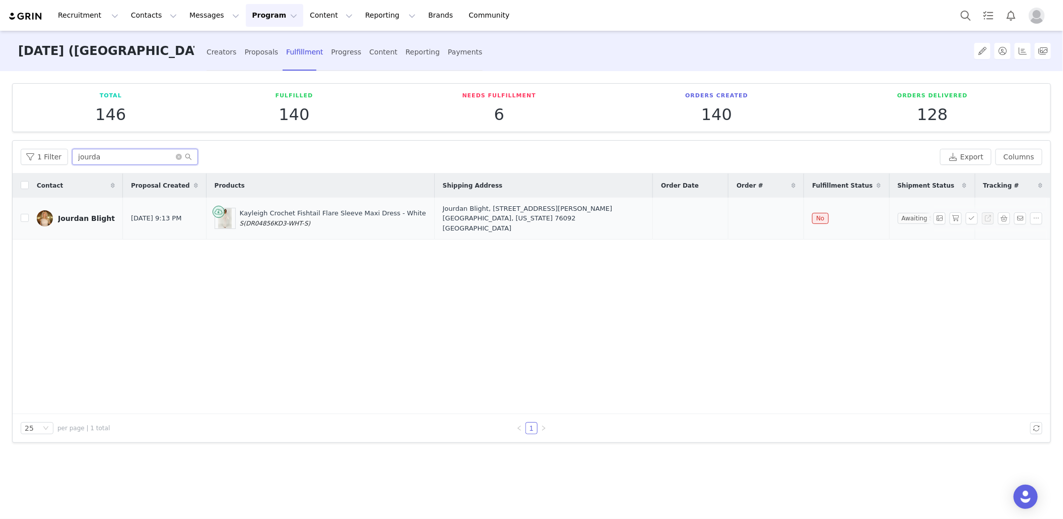
type input "jourda"
click at [956, 215] on button "button" at bounding box center [956, 218] width 12 height 12
click at [975, 215] on button "button" at bounding box center [972, 218] width 12 height 12
